Goal: Task Accomplishment & Management: Use online tool/utility

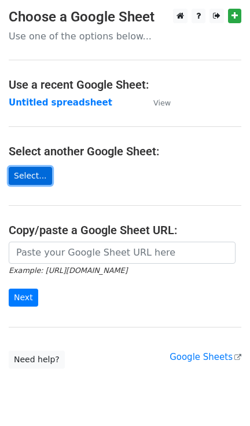
click at [21, 180] on link "Select..." at bounding box center [30, 176] width 43 height 18
click at [30, 175] on link "Select..." at bounding box center [30, 176] width 43 height 18
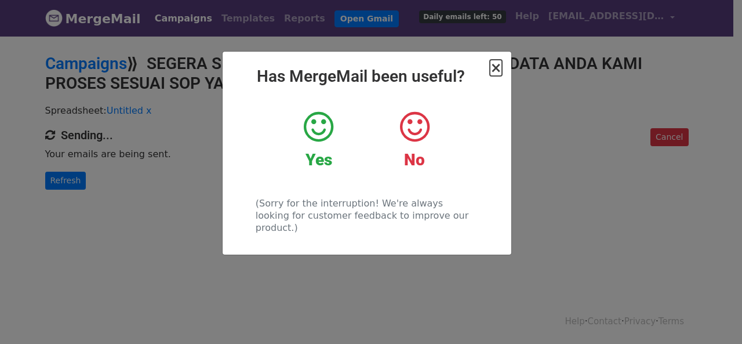
click at [496, 70] on span "×" at bounding box center [496, 68] width 12 height 16
